Goal: Information Seeking & Learning: Learn about a topic

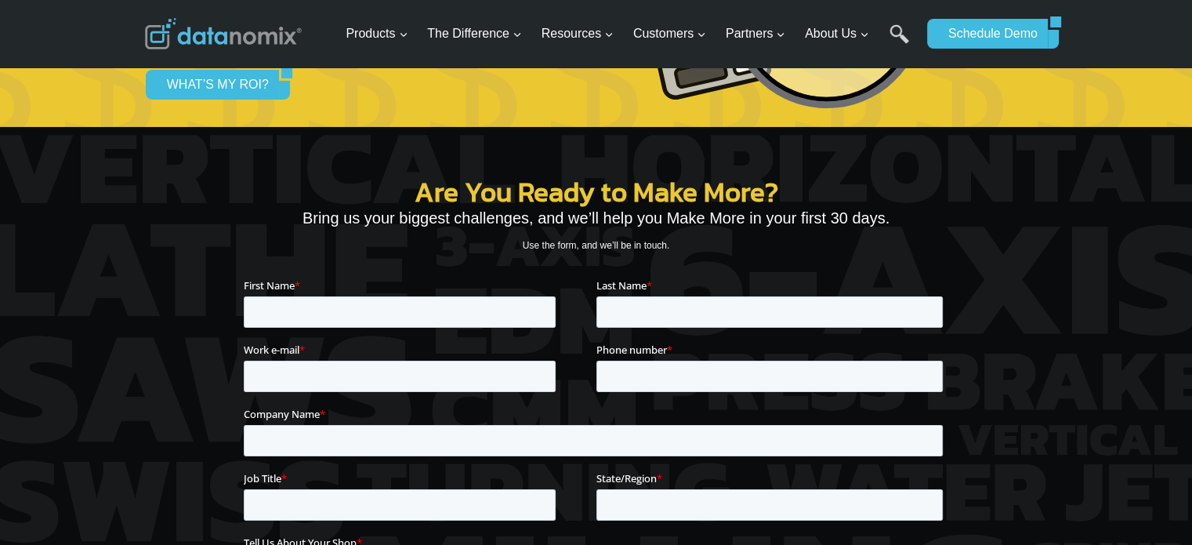
scroll to position [5546, 0]
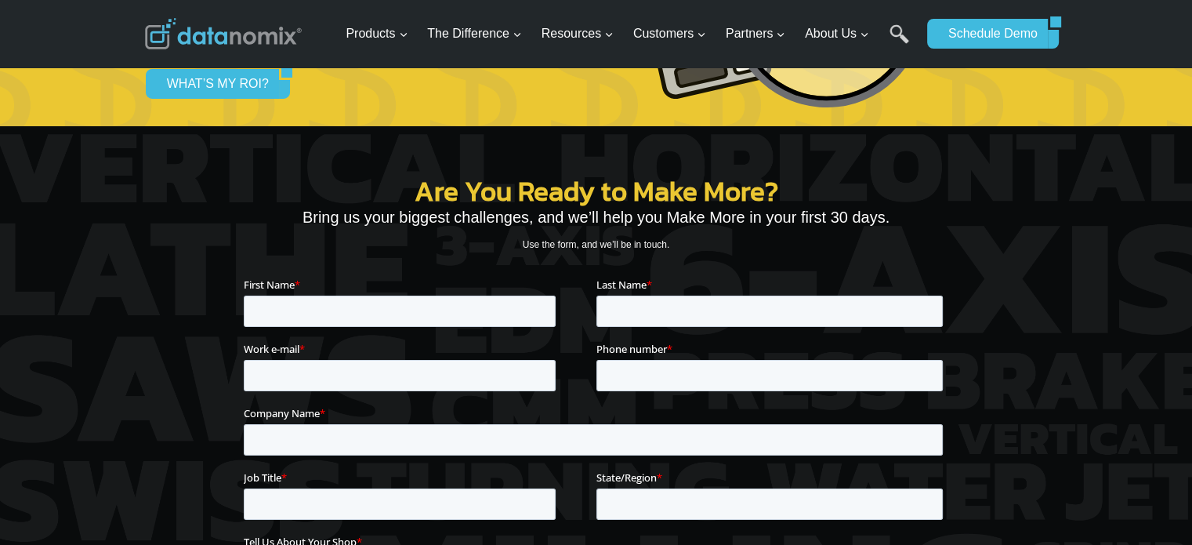
click at [392, 60] on div "Are You Ready to Make More? Bring us your biggest challenges, and we’ll help yo…" at bounding box center [597, 411] width 706 height 703
click at [404, 60] on div "Are You Ready to Make More? Bring us your biggest challenges, and we’ll help yo…" at bounding box center [597, 411] width 706 height 703
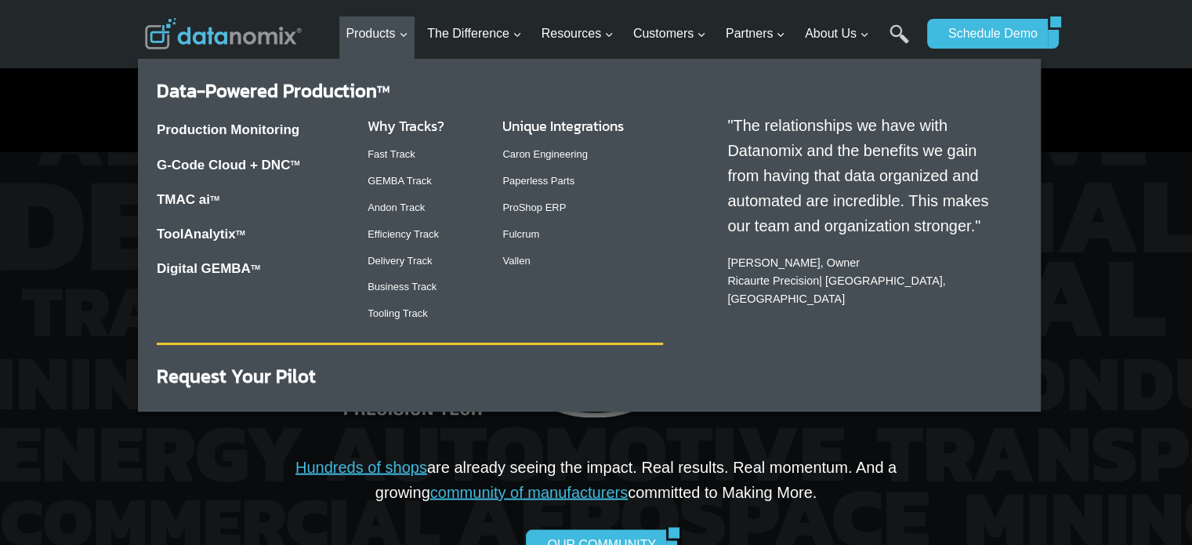
scroll to position [2867, 0]
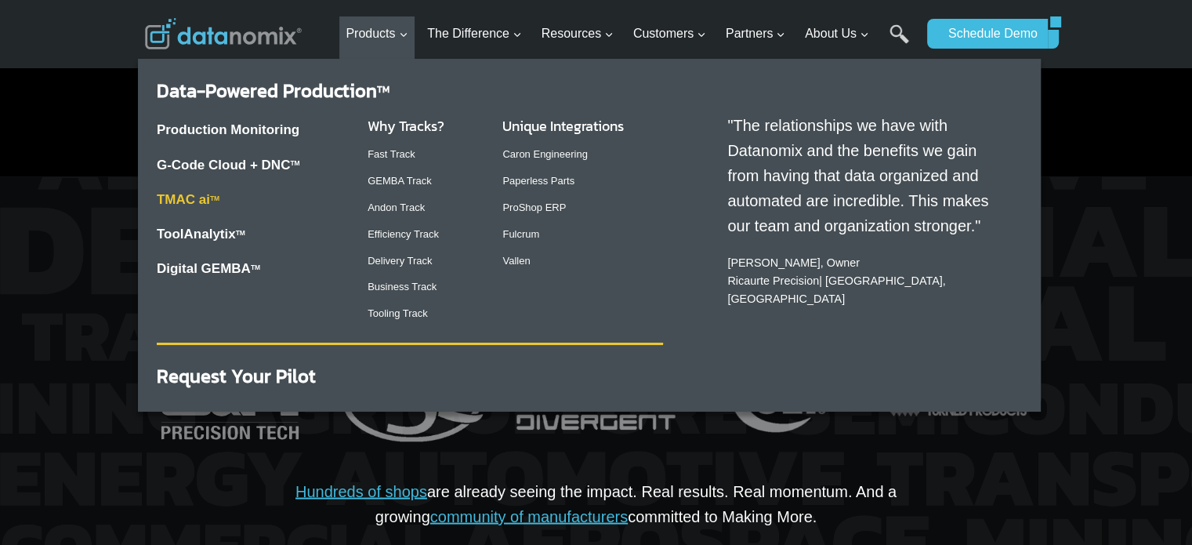
click at [194, 197] on link "TMAC ai TM" at bounding box center [188, 199] width 63 height 15
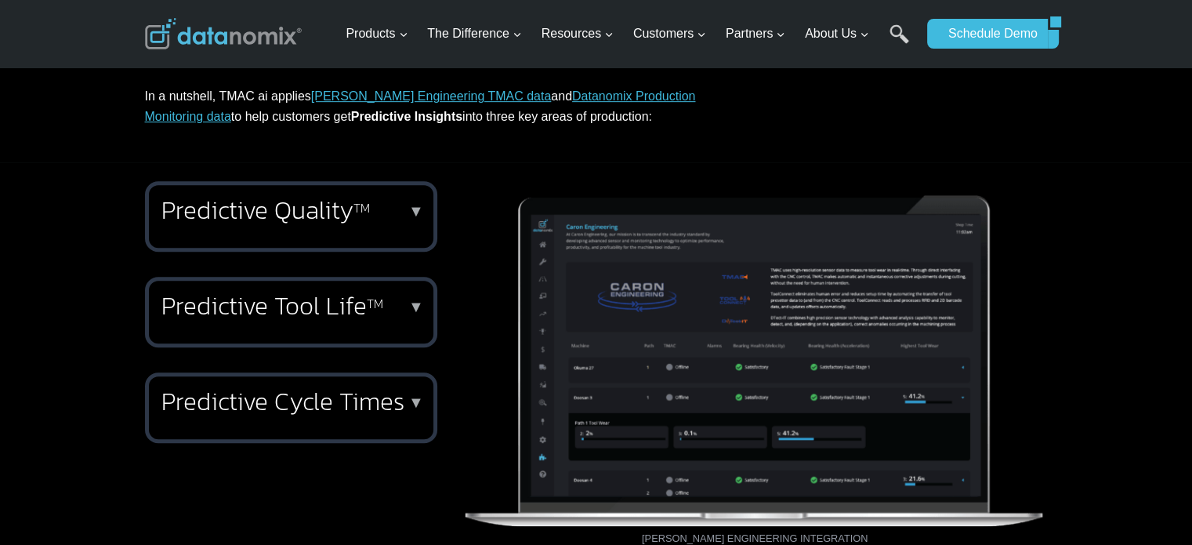
scroll to position [853, 0]
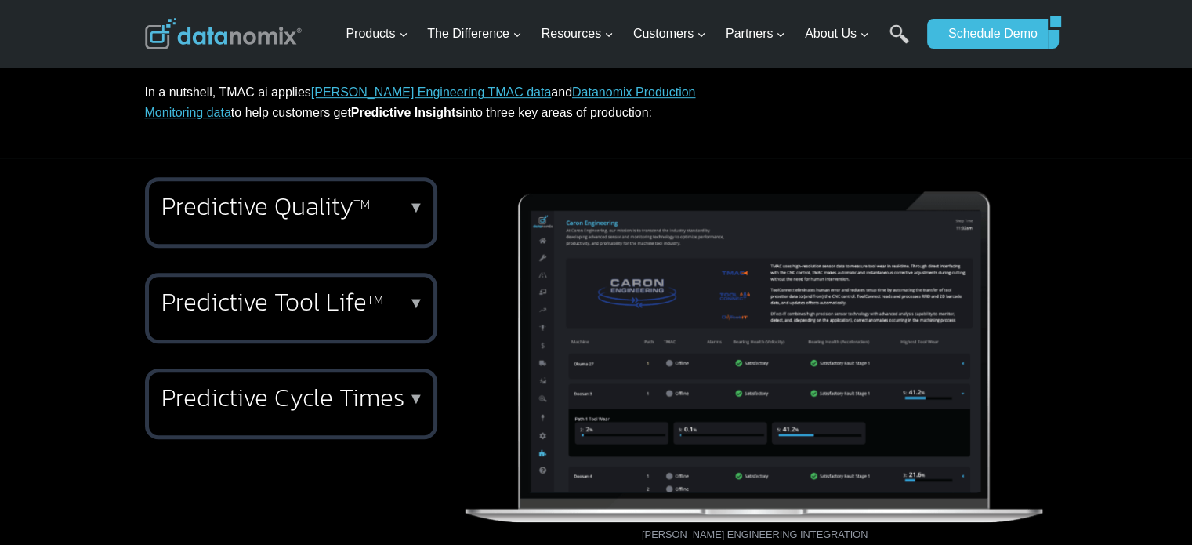
click at [417, 206] on p "▼" at bounding box center [416, 206] width 16 height 11
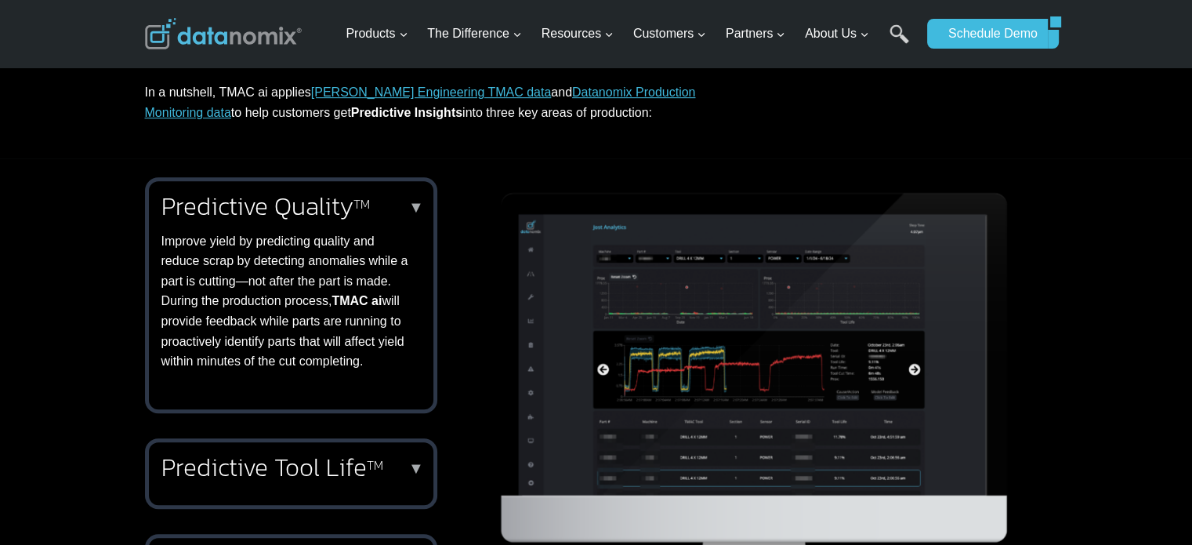
click at [417, 206] on p "▼" at bounding box center [416, 206] width 16 height 11
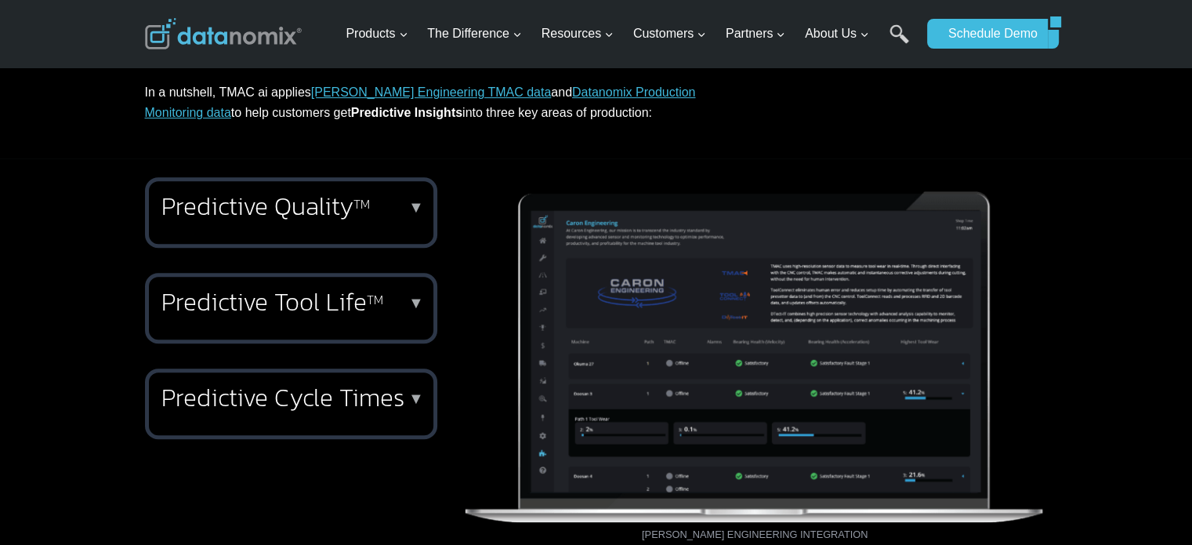
click at [417, 206] on p "▼" at bounding box center [416, 206] width 16 height 11
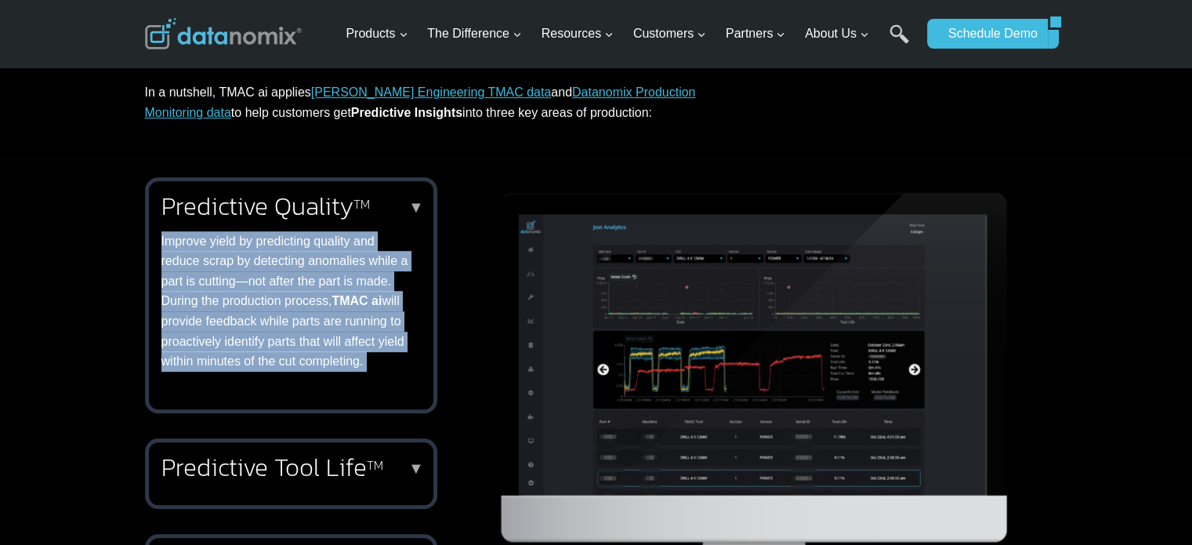
click at [417, 206] on p "▼" at bounding box center [416, 206] width 16 height 11
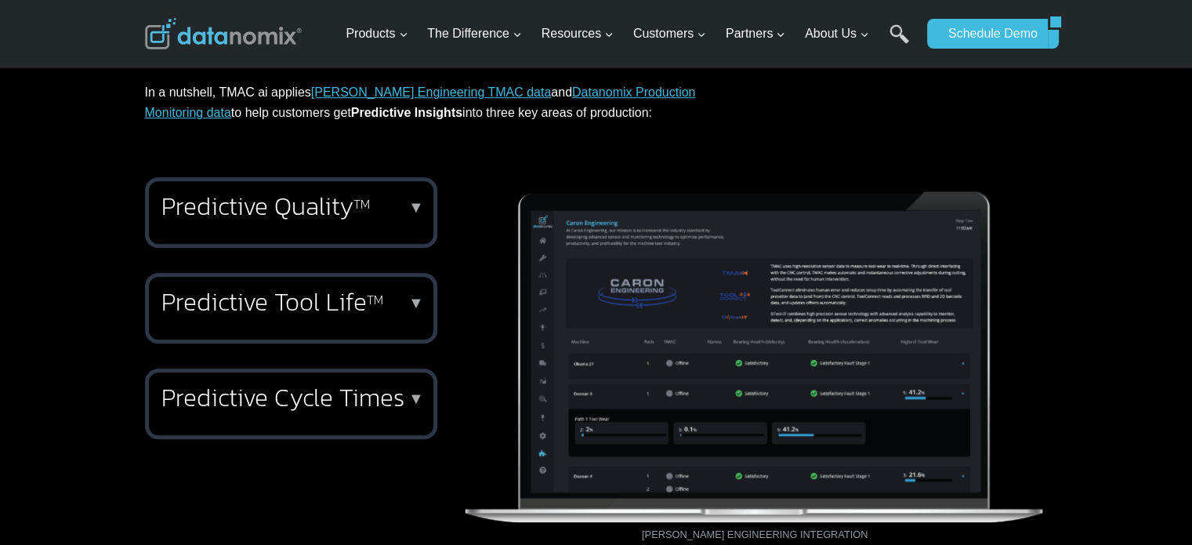
click at [417, 206] on p "▼" at bounding box center [416, 206] width 16 height 11
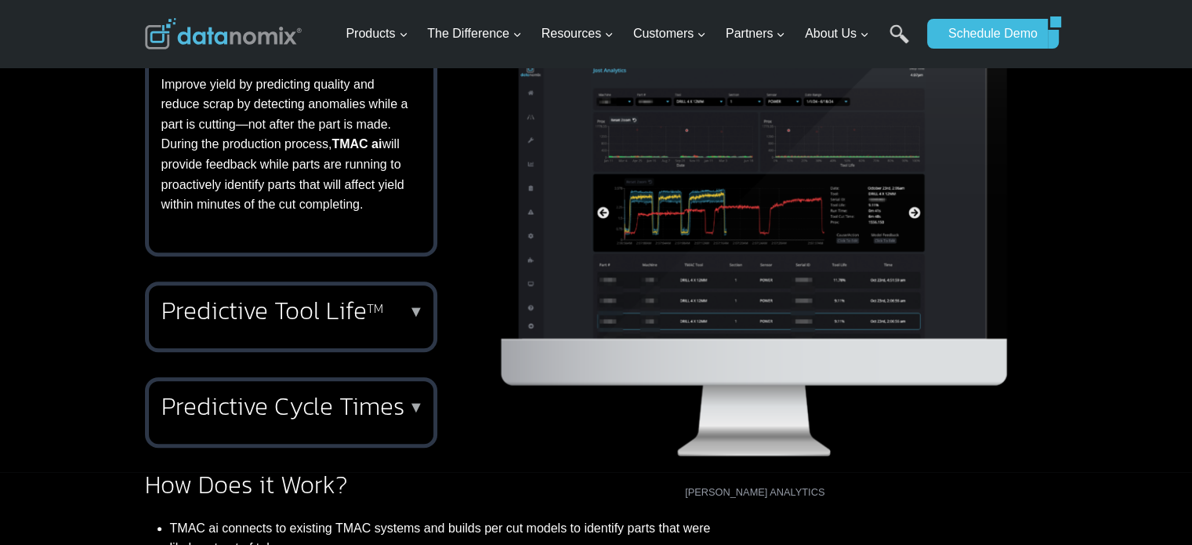
scroll to position [1014, 0]
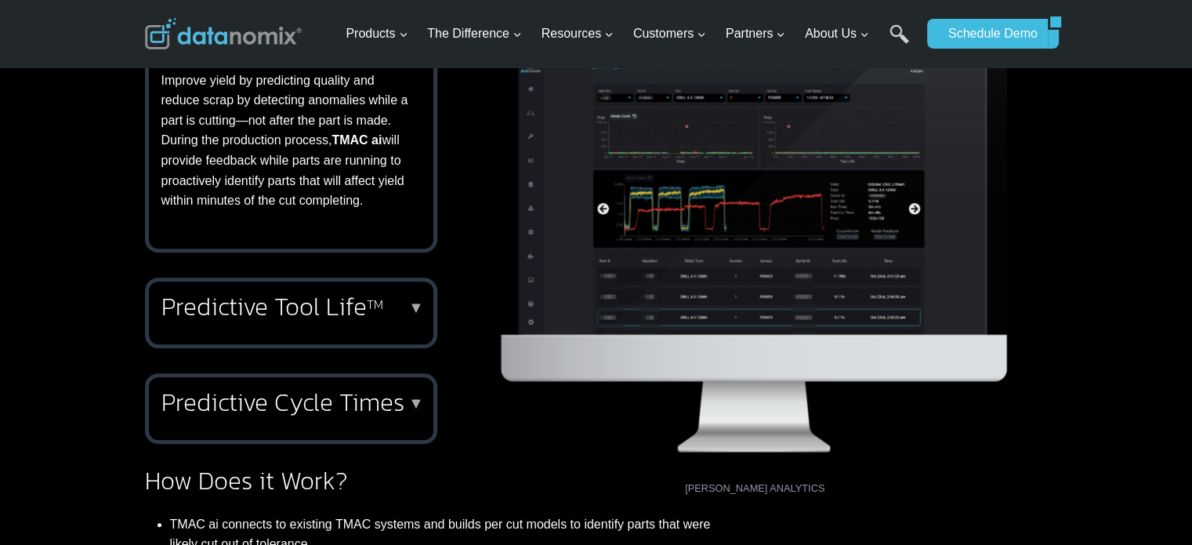
click at [425, 306] on div "Predictive Tool Life TM ▼ Extend tool life by using advanced analytics from TMA…" at bounding box center [291, 312] width 292 height 71
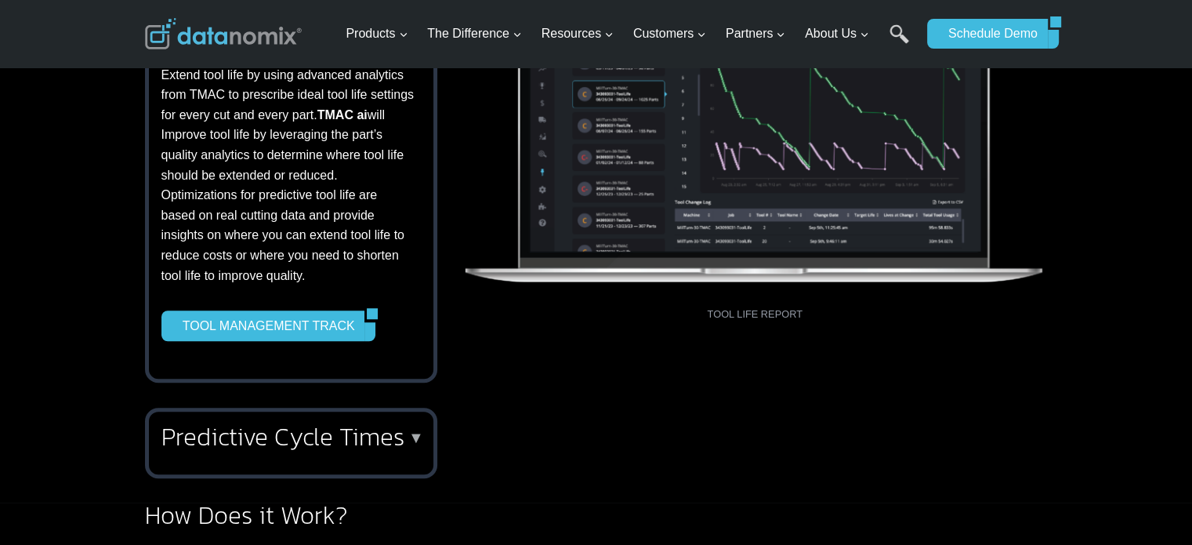
scroll to position [1126, 0]
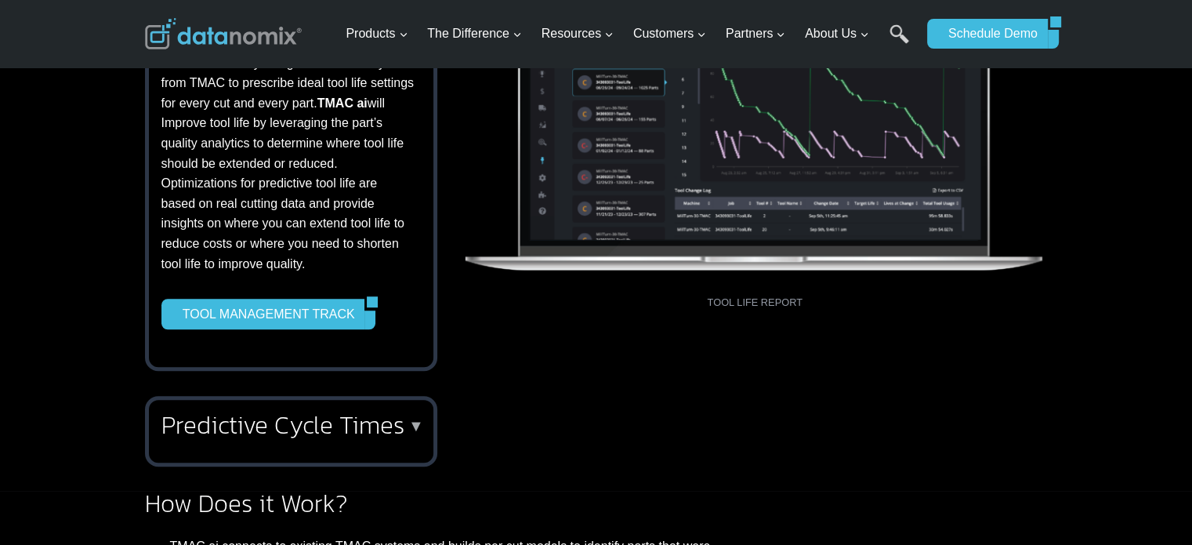
click at [404, 429] on h2 "Predictive Cycle Times" at bounding box center [287, 424] width 253 height 25
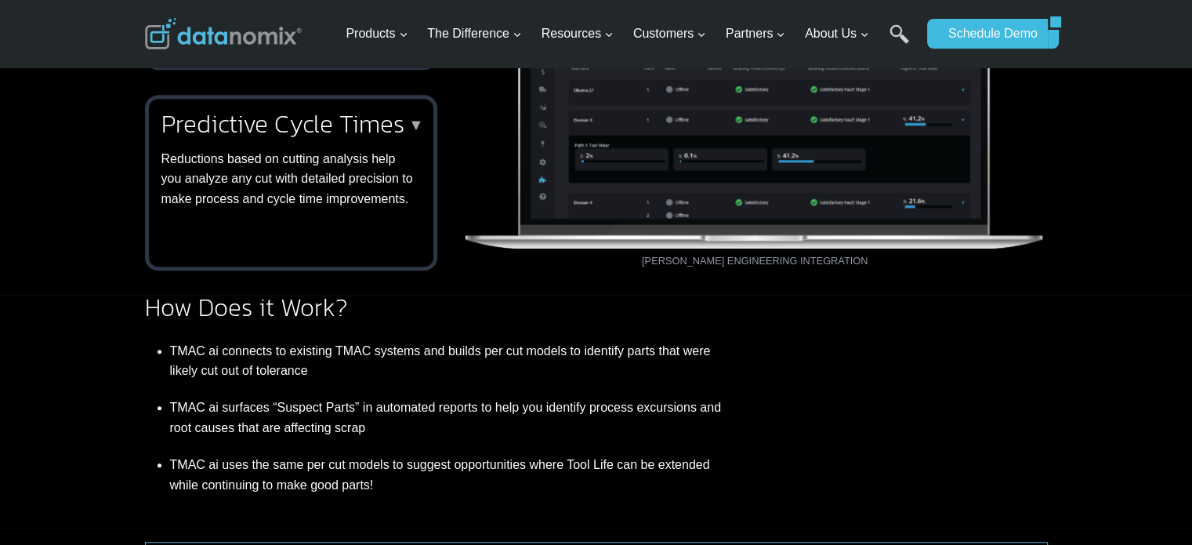
scroll to position [819, 0]
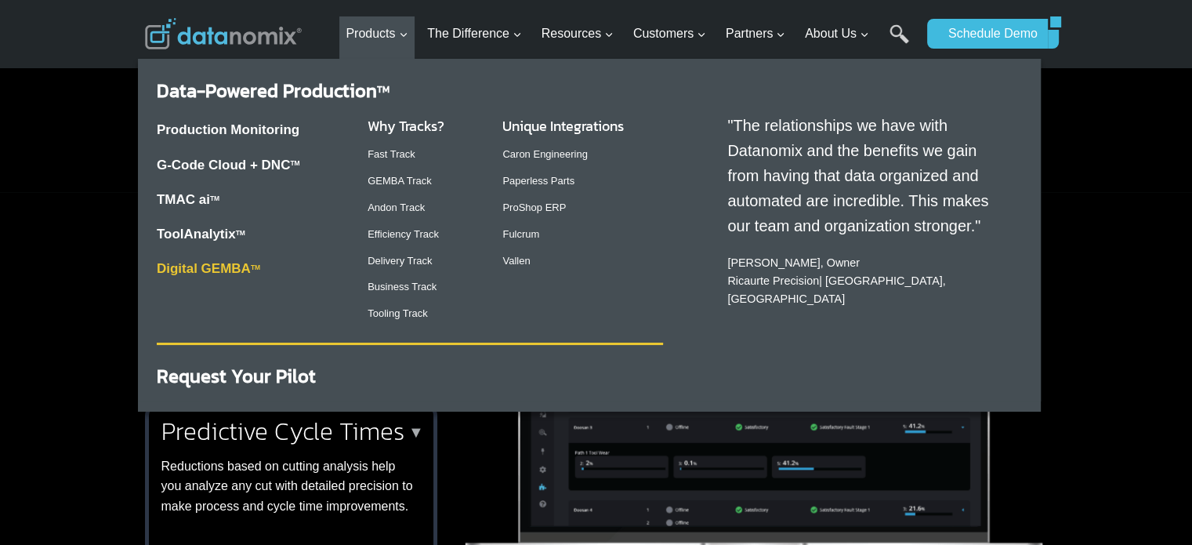
click at [212, 270] on link "Digital GEMBA TM" at bounding box center [208, 268] width 103 height 15
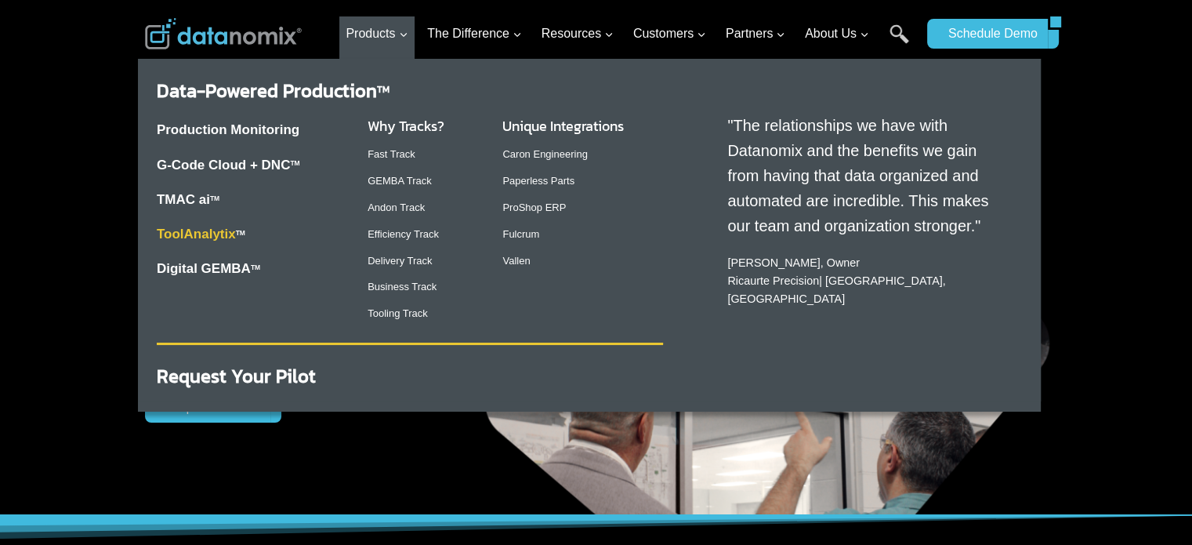
click at [219, 235] on link "ToolAnalytix" at bounding box center [196, 234] width 79 height 15
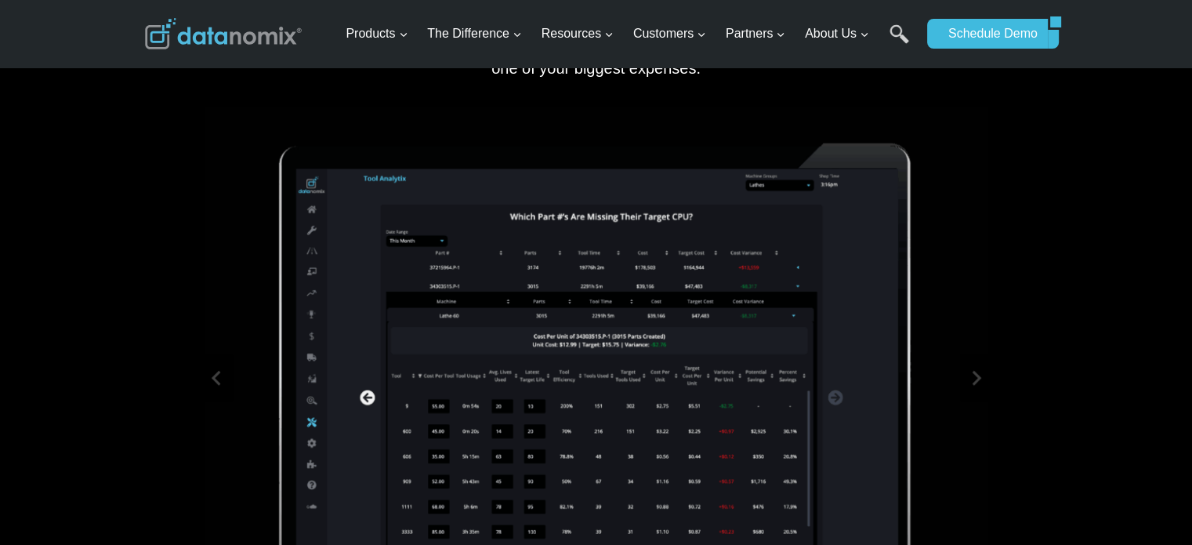
scroll to position [835, 0]
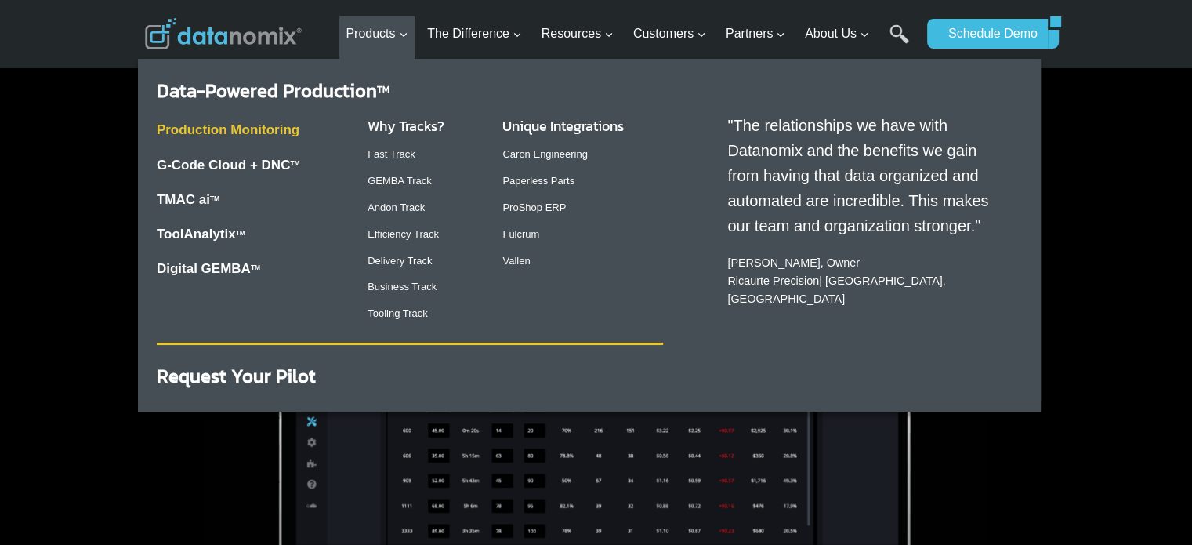
click at [259, 125] on link "Production Monitoring" at bounding box center [228, 129] width 143 height 15
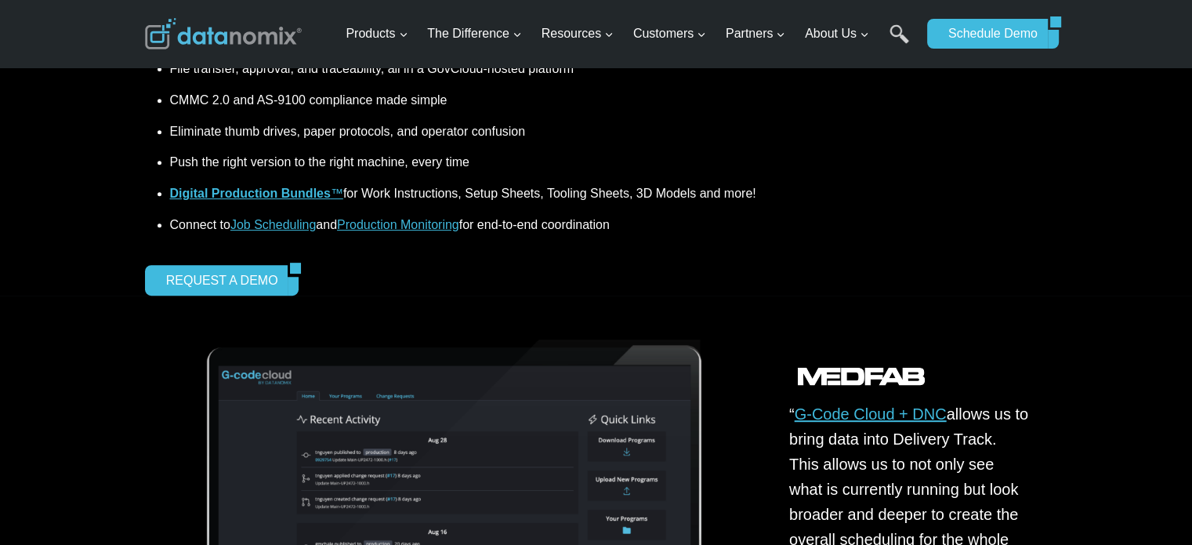
scroll to position [663, 0]
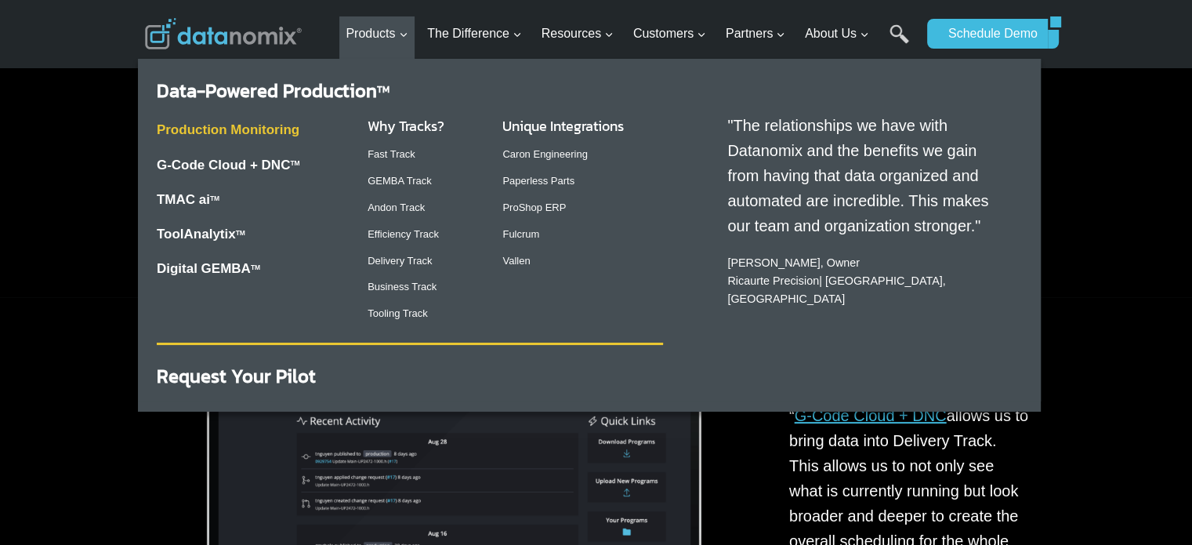
click at [276, 129] on link "Production Monitoring" at bounding box center [228, 129] width 143 height 15
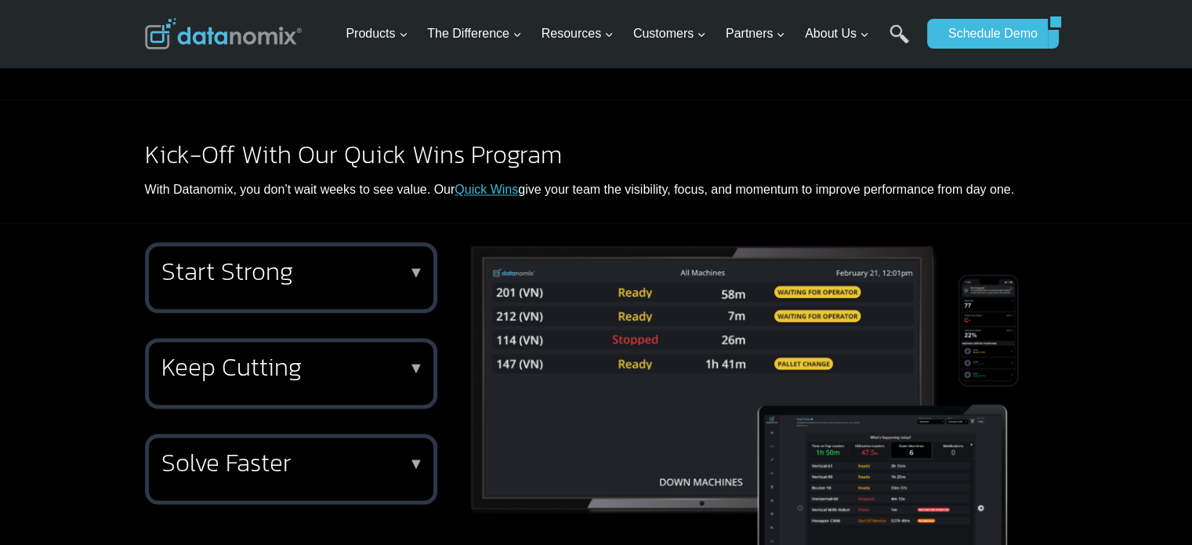
scroll to position [1911, 0]
click at [412, 361] on p "▼" at bounding box center [416, 366] width 16 height 11
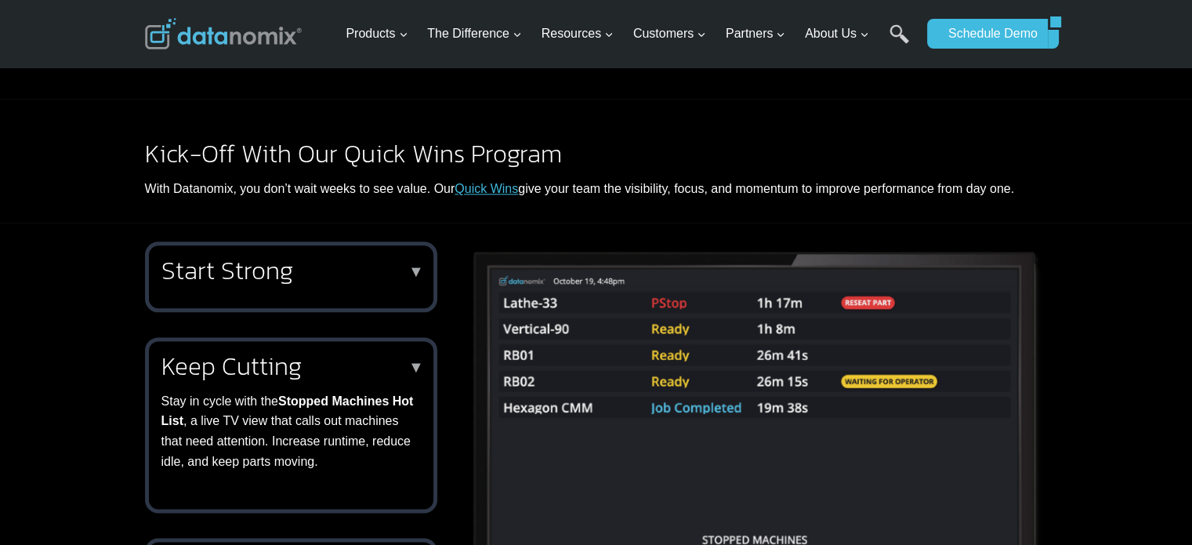
click at [412, 266] on p "▼" at bounding box center [416, 271] width 16 height 11
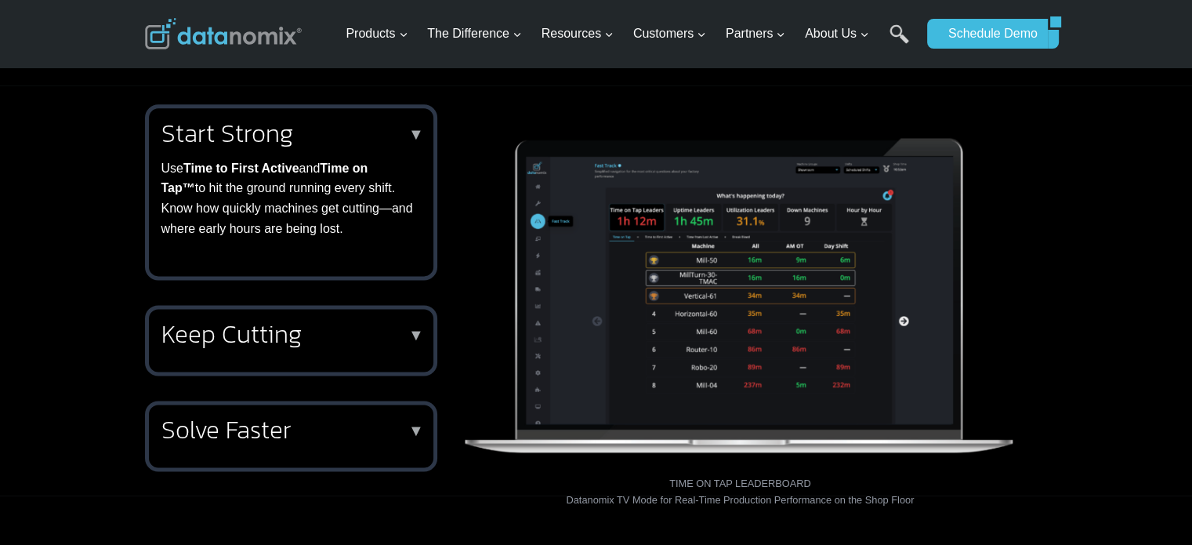
scroll to position [2040, 0]
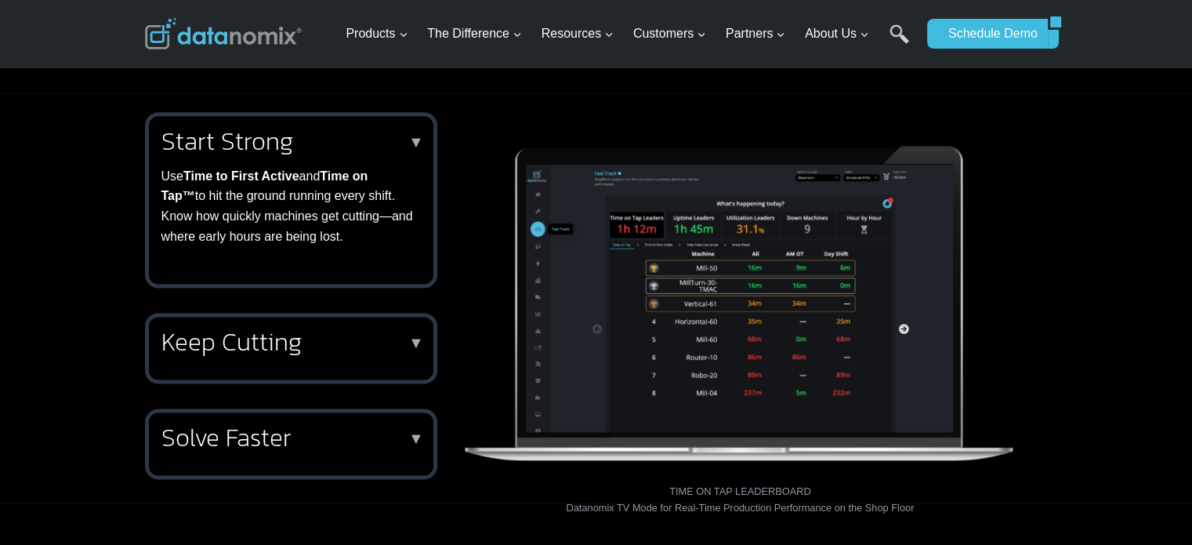
click at [419, 337] on p "▼" at bounding box center [416, 342] width 16 height 11
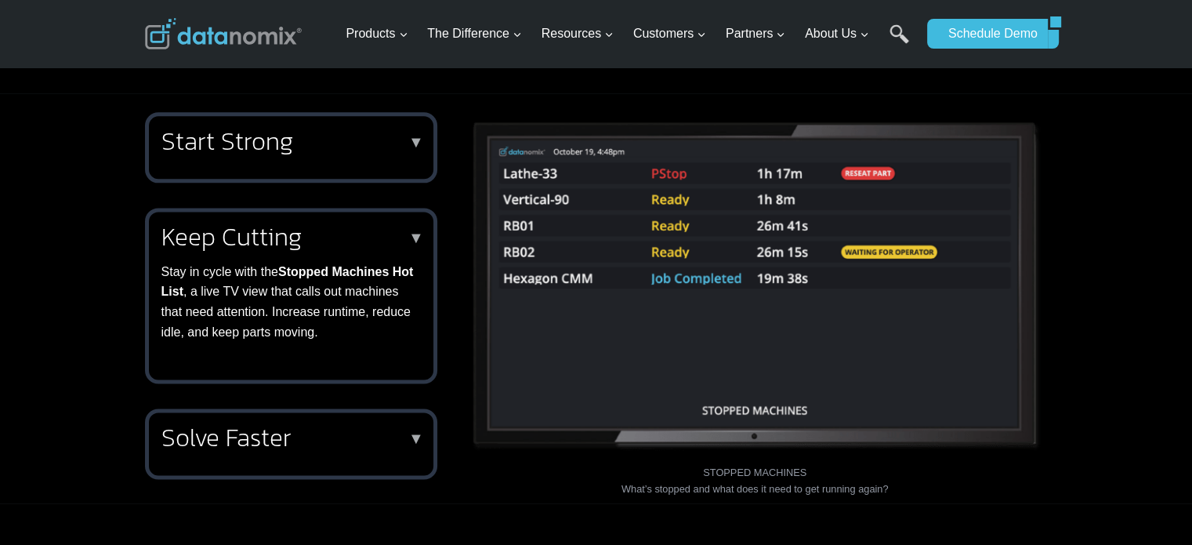
click at [210, 425] on h2 "Solve Faster" at bounding box center [287, 437] width 253 height 25
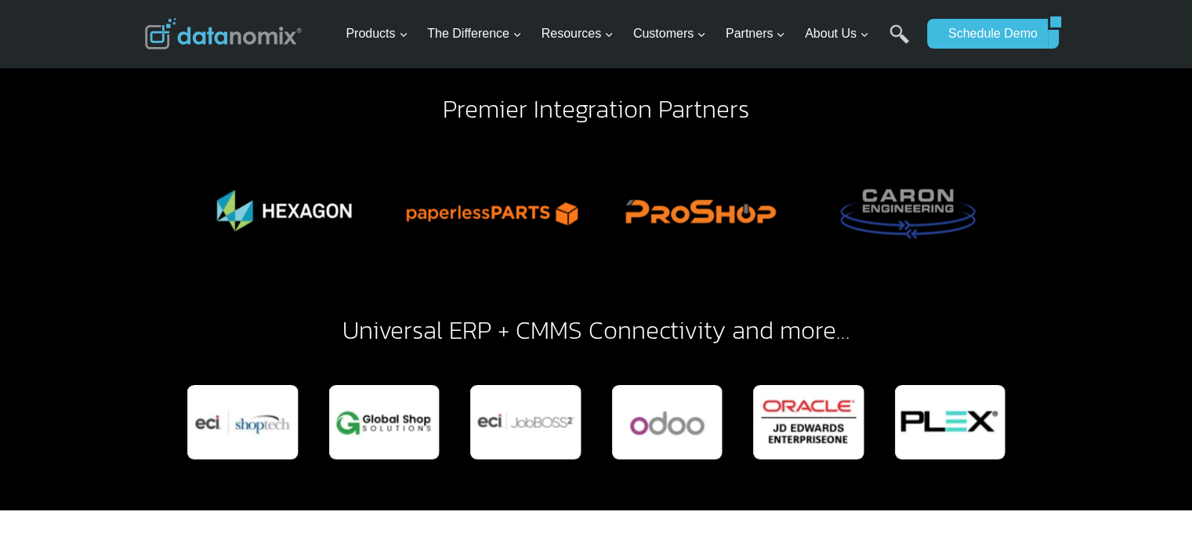
scroll to position [4343, 0]
